Goal: Task Accomplishment & Management: Manage account settings

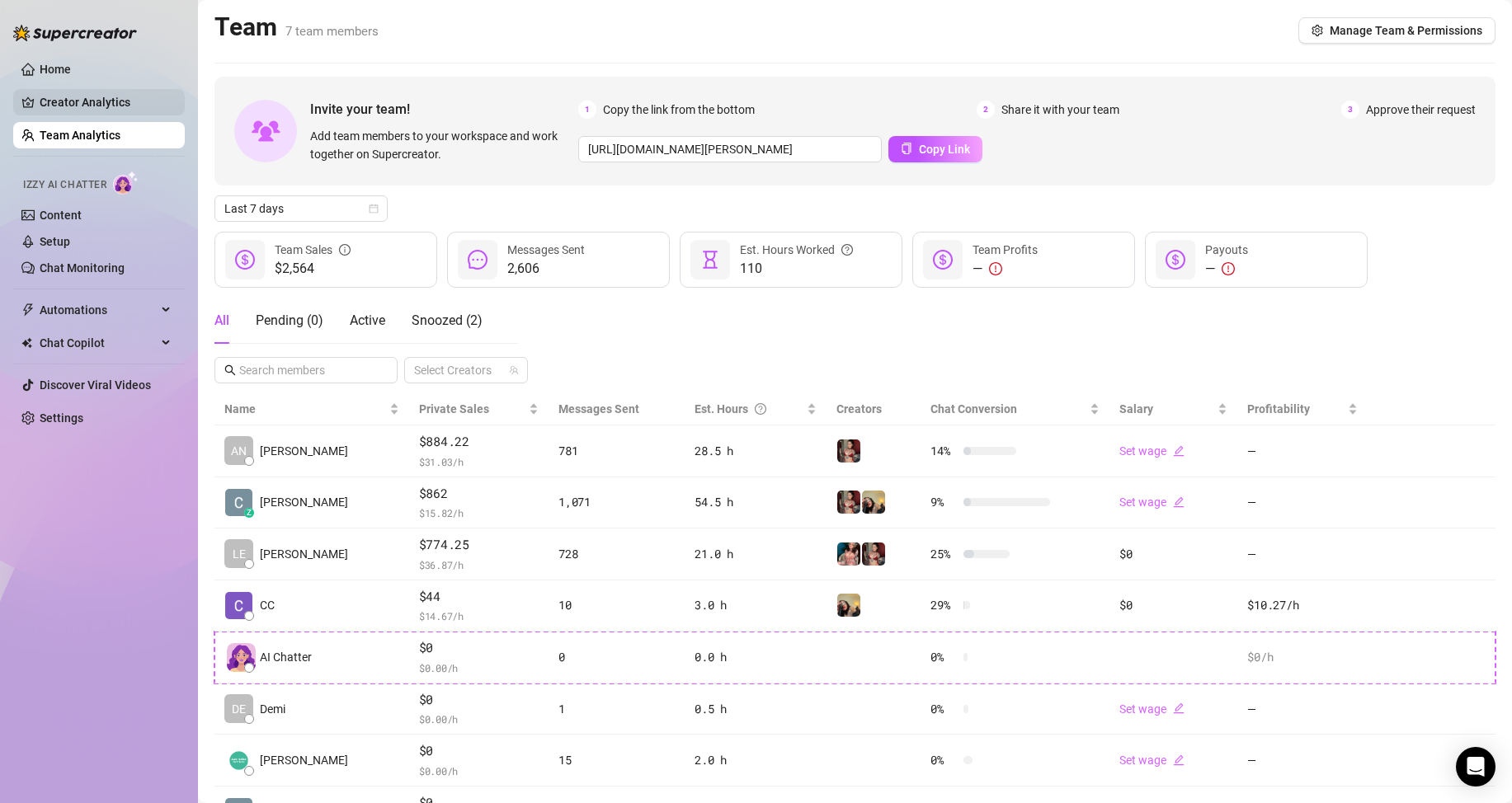
click at [75, 90] on link "Creator Analytics" at bounding box center [105, 102] width 132 height 26
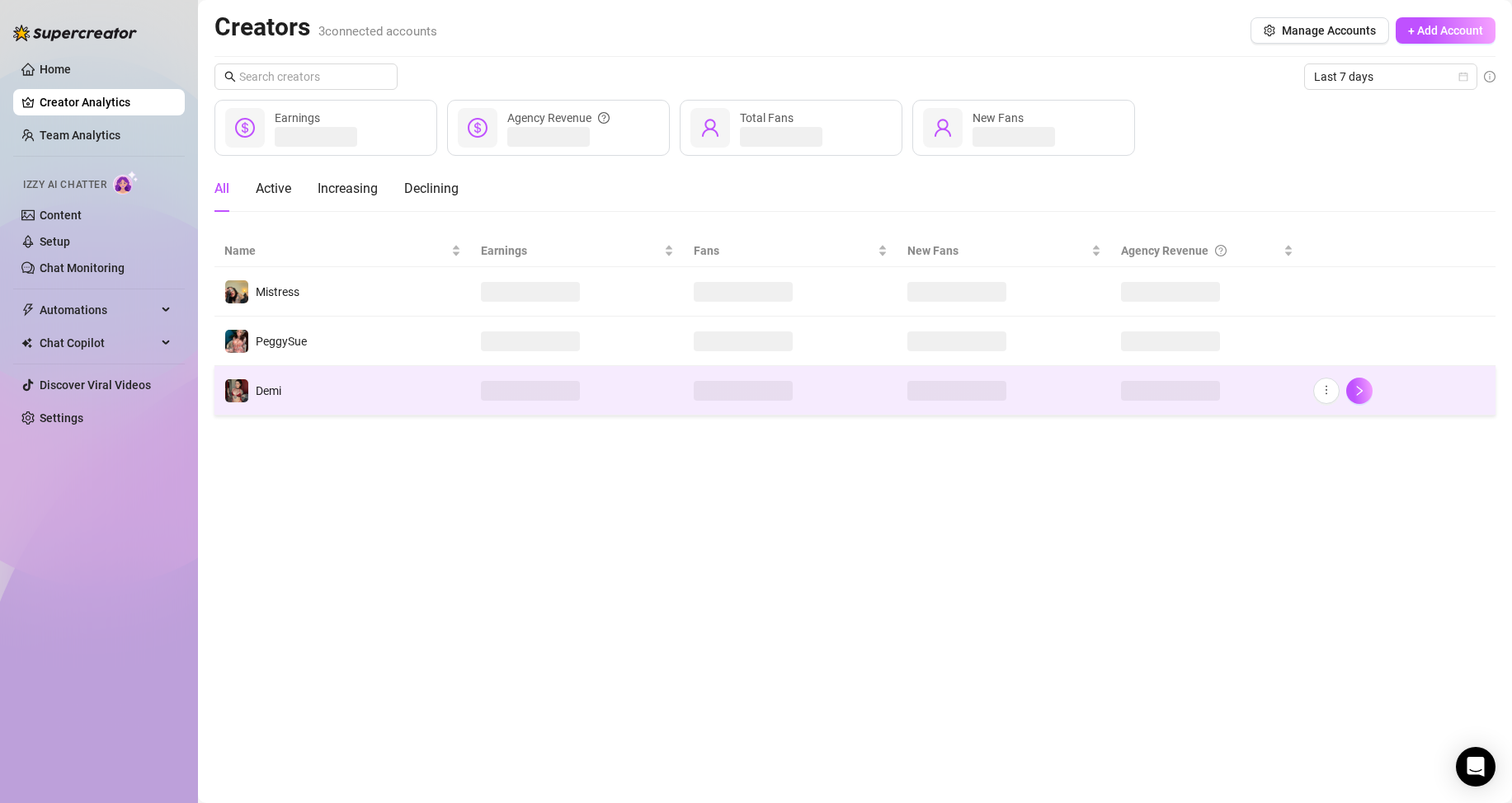
click at [389, 388] on td "Demi" at bounding box center [342, 391] width 256 height 50
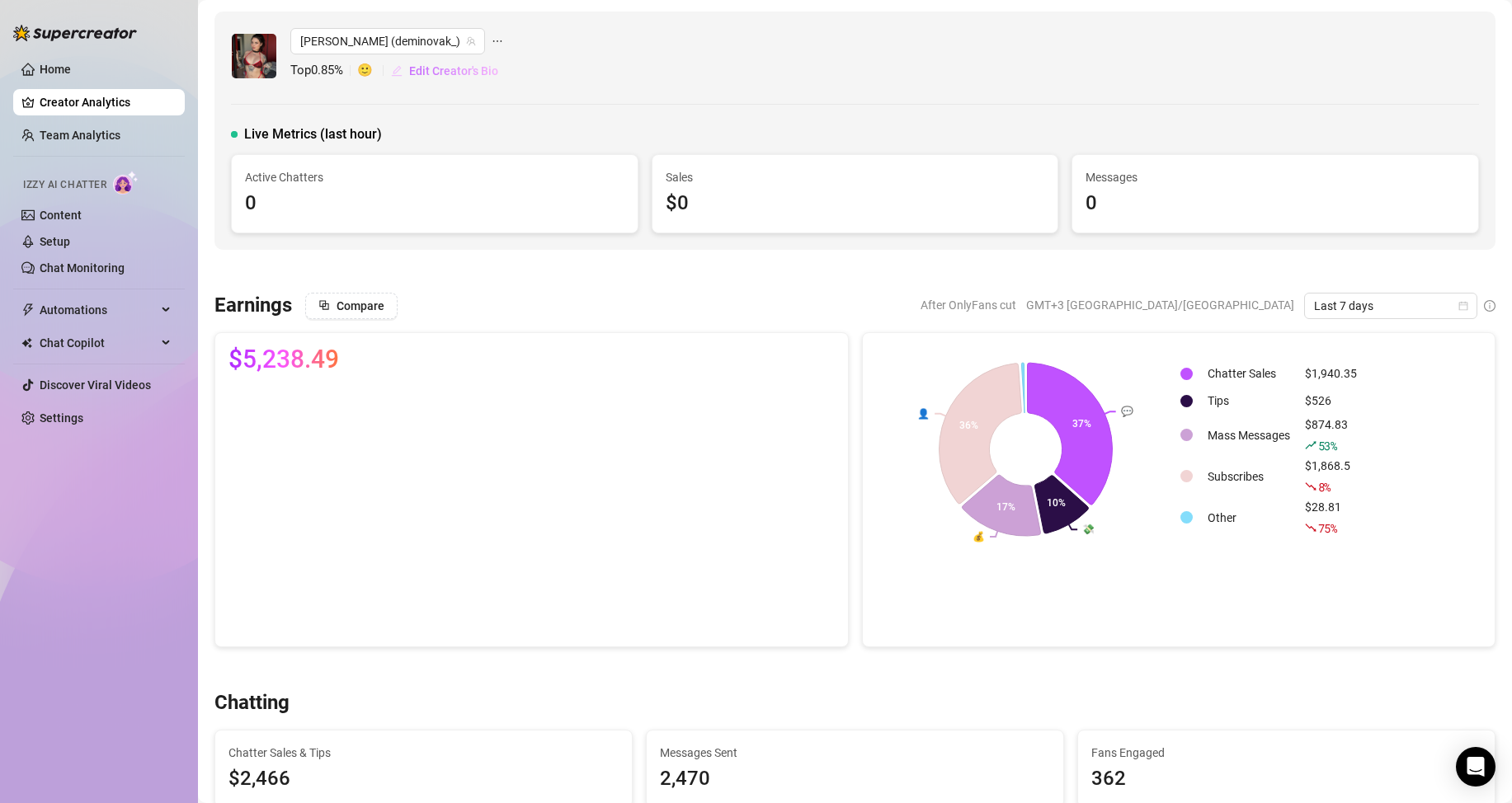
click at [452, 70] on span "Edit Creator's Bio" at bounding box center [454, 71] width 89 height 13
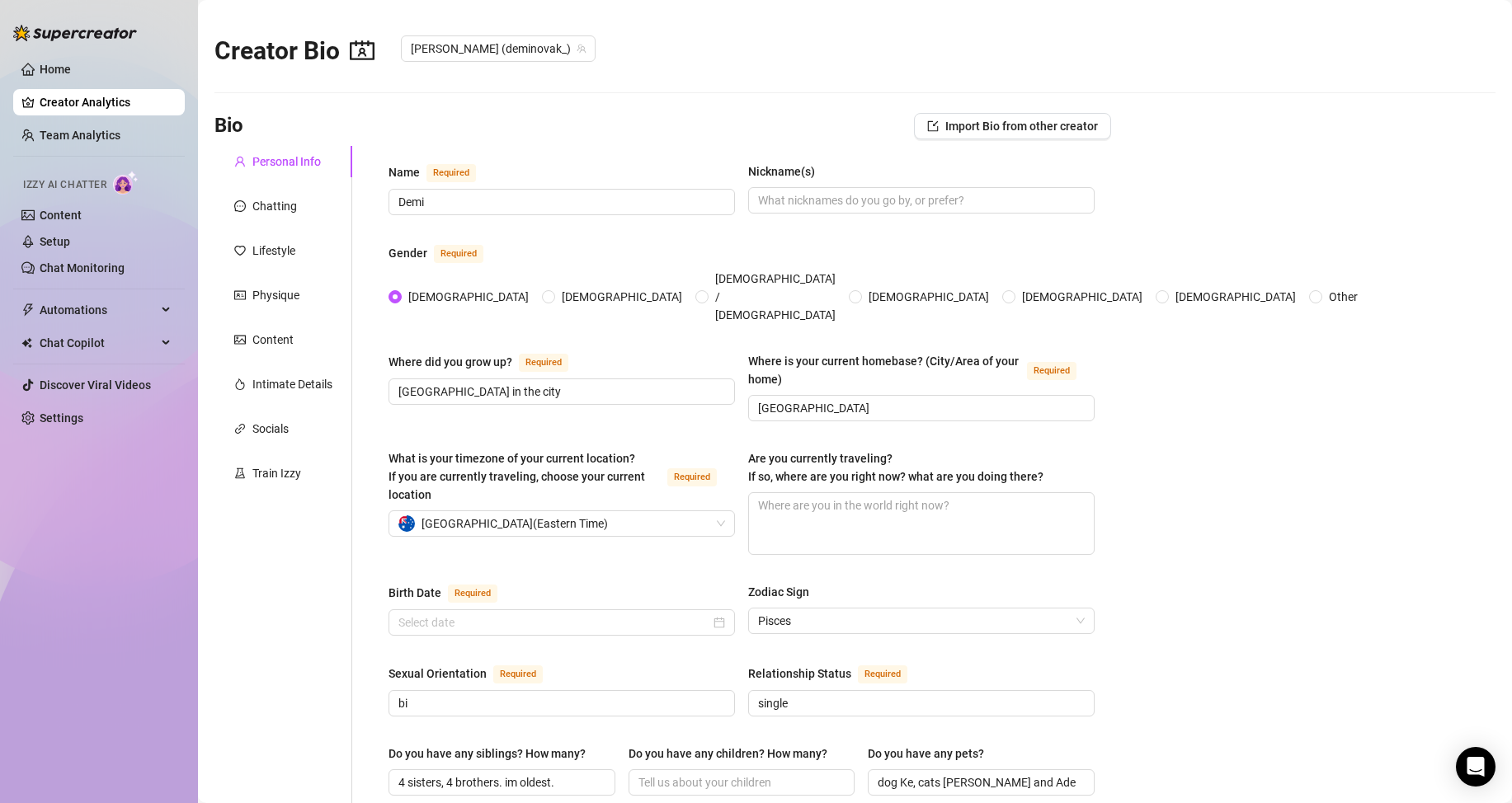
radio input "true"
type input "[DATE]"
click at [274, 437] on div "Socials" at bounding box center [270, 428] width 36 height 18
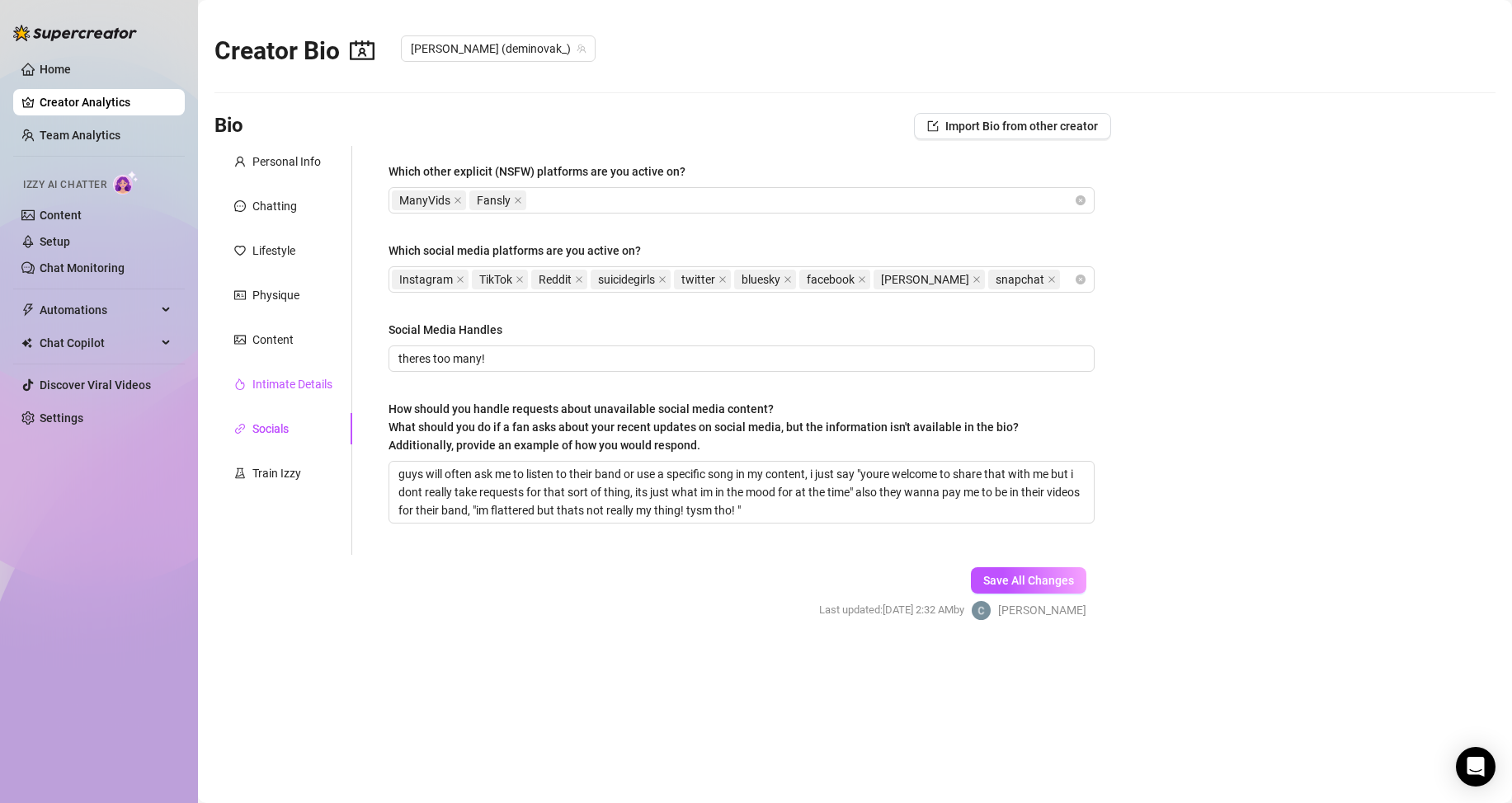
click at [293, 380] on div "Intimate Details" at bounding box center [293, 383] width 80 height 18
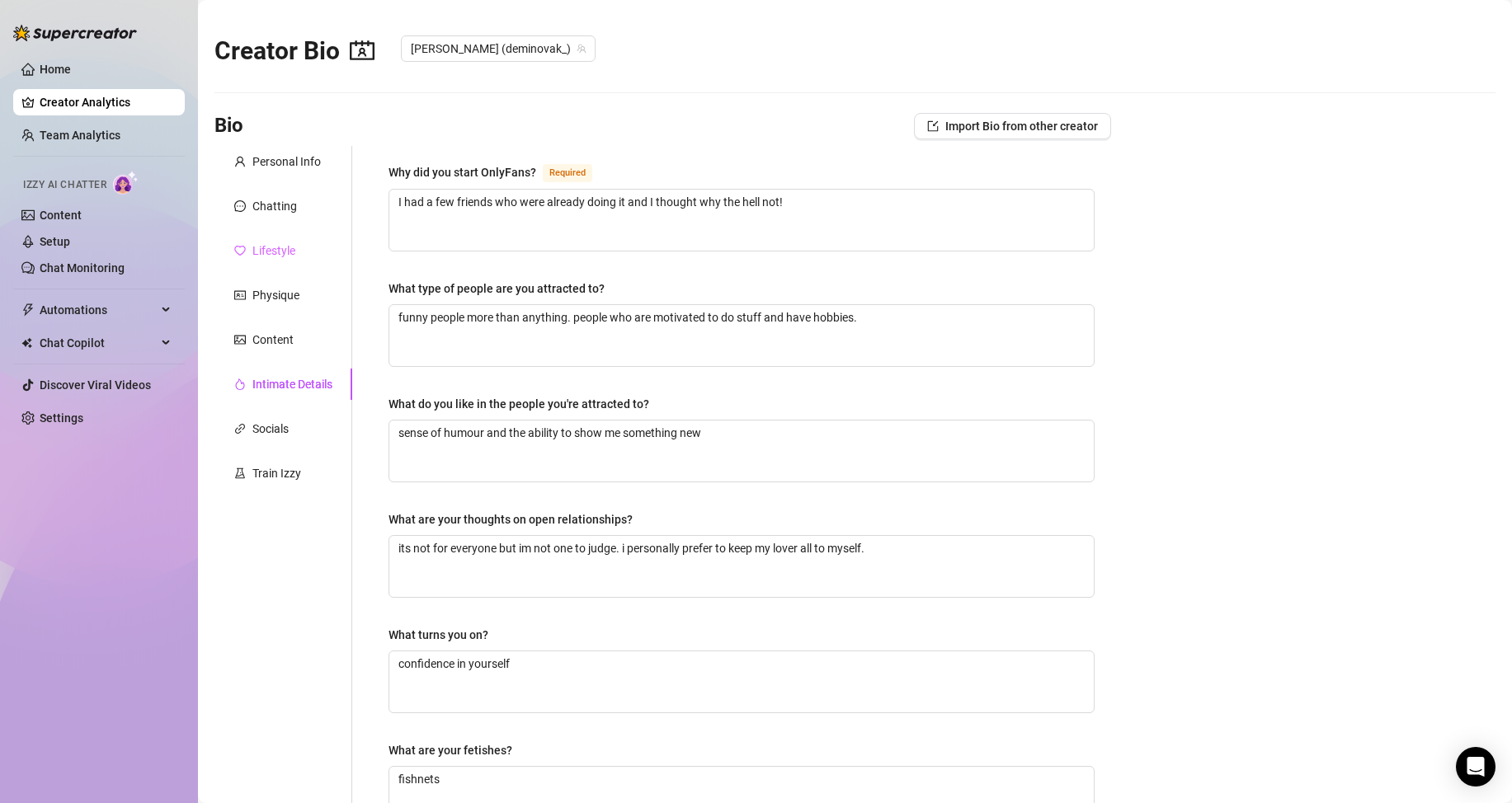
click at [280, 260] on div "Lifestyle" at bounding box center [282, 251] width 137 height 32
